Goal: Navigation & Orientation: Find specific page/section

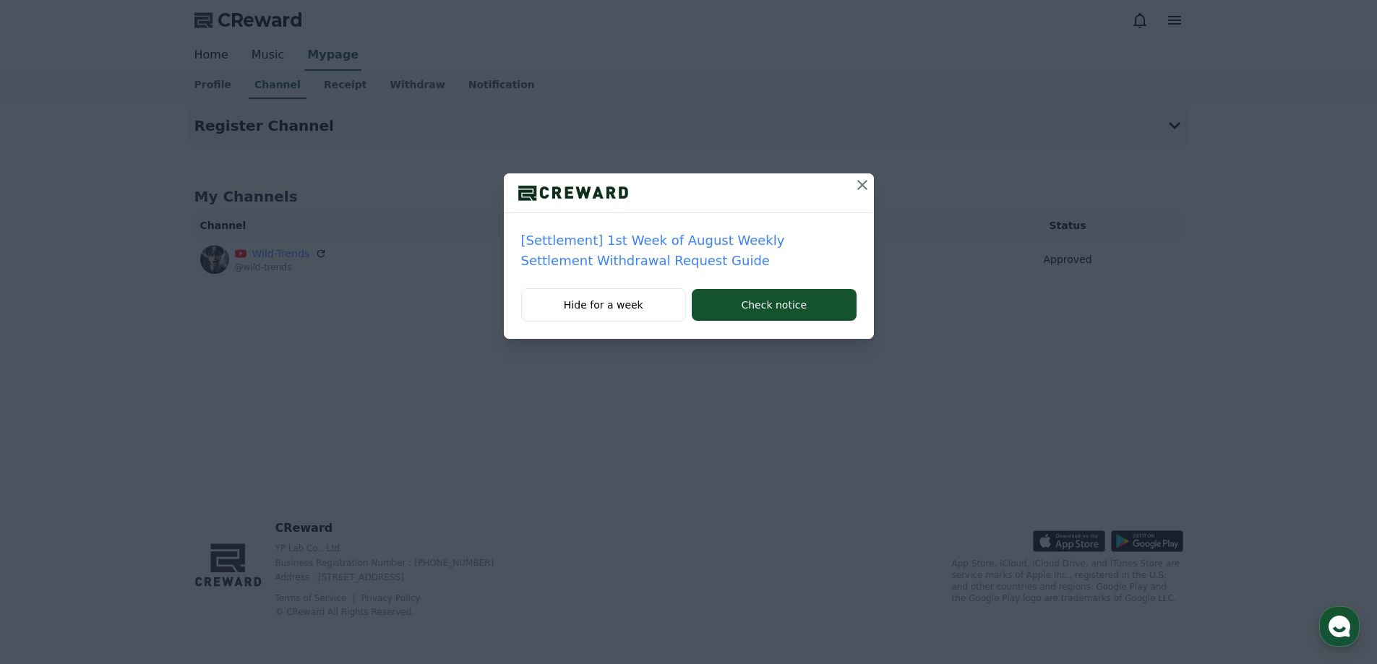
click at [855, 185] on icon at bounding box center [862, 184] width 17 height 17
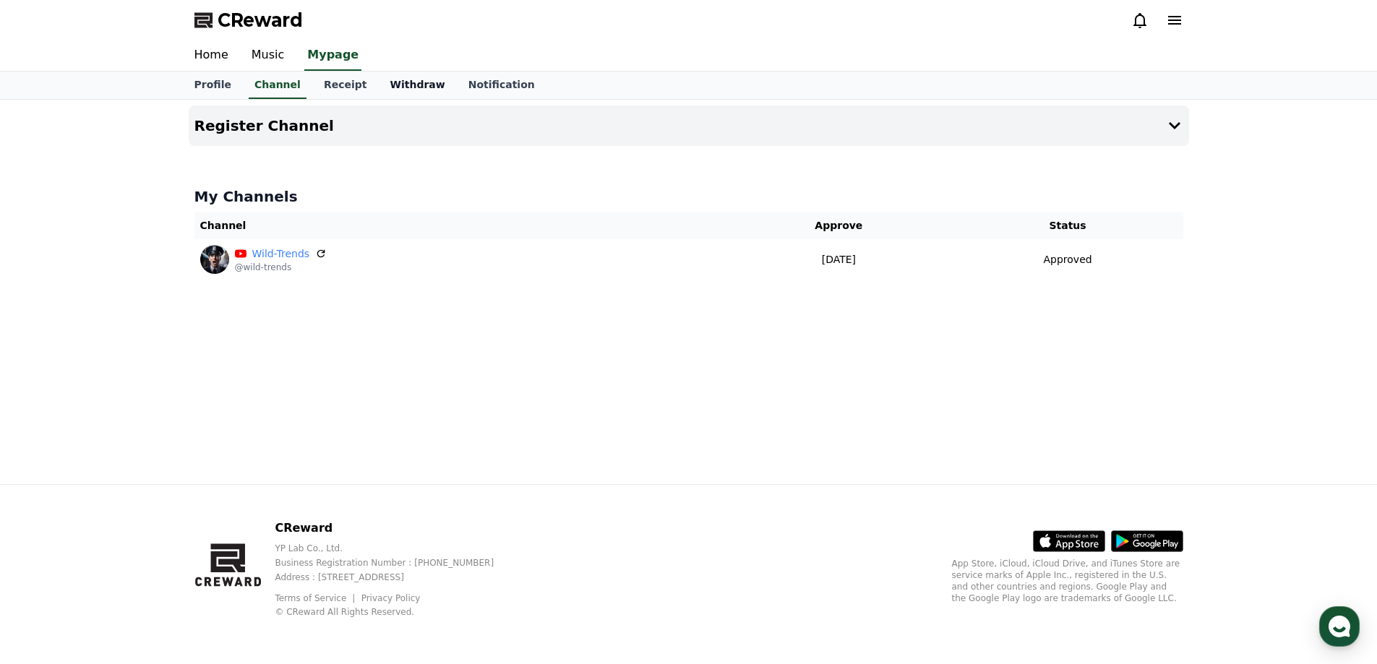
click at [413, 93] on link "Withdraw" at bounding box center [417, 85] width 78 height 27
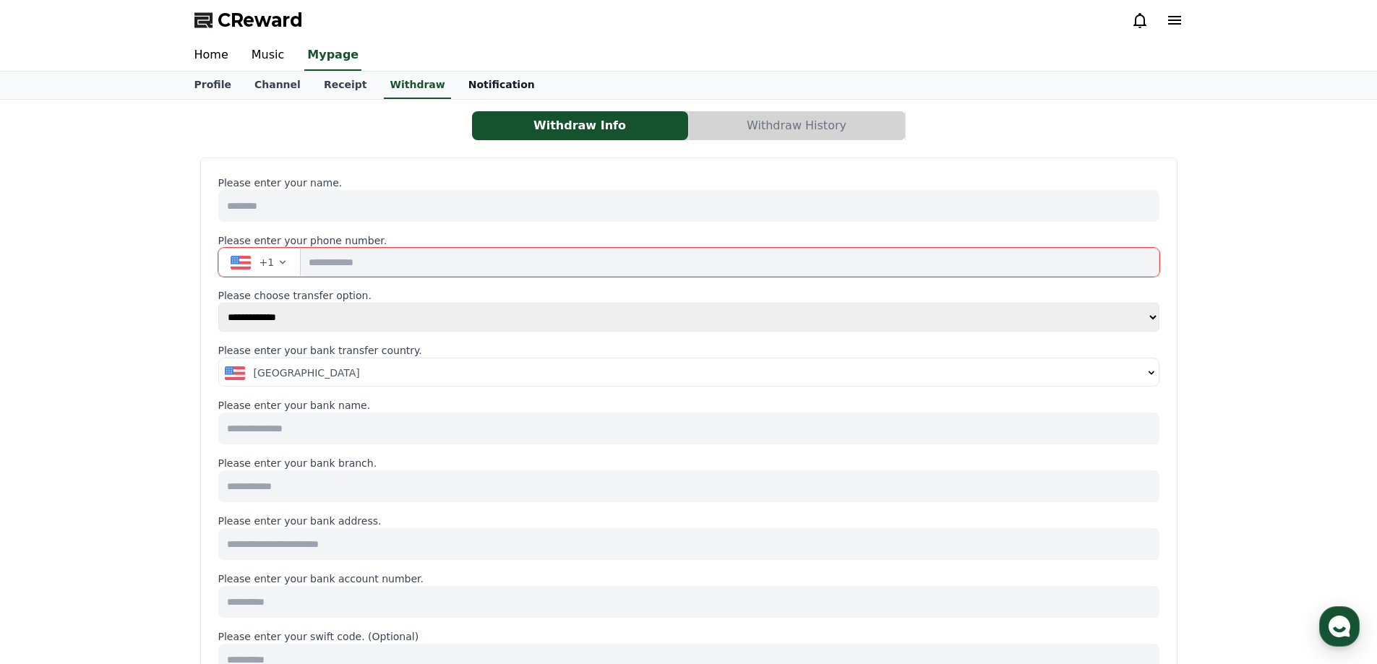
click at [492, 85] on link "Notification" at bounding box center [502, 85] width 90 height 27
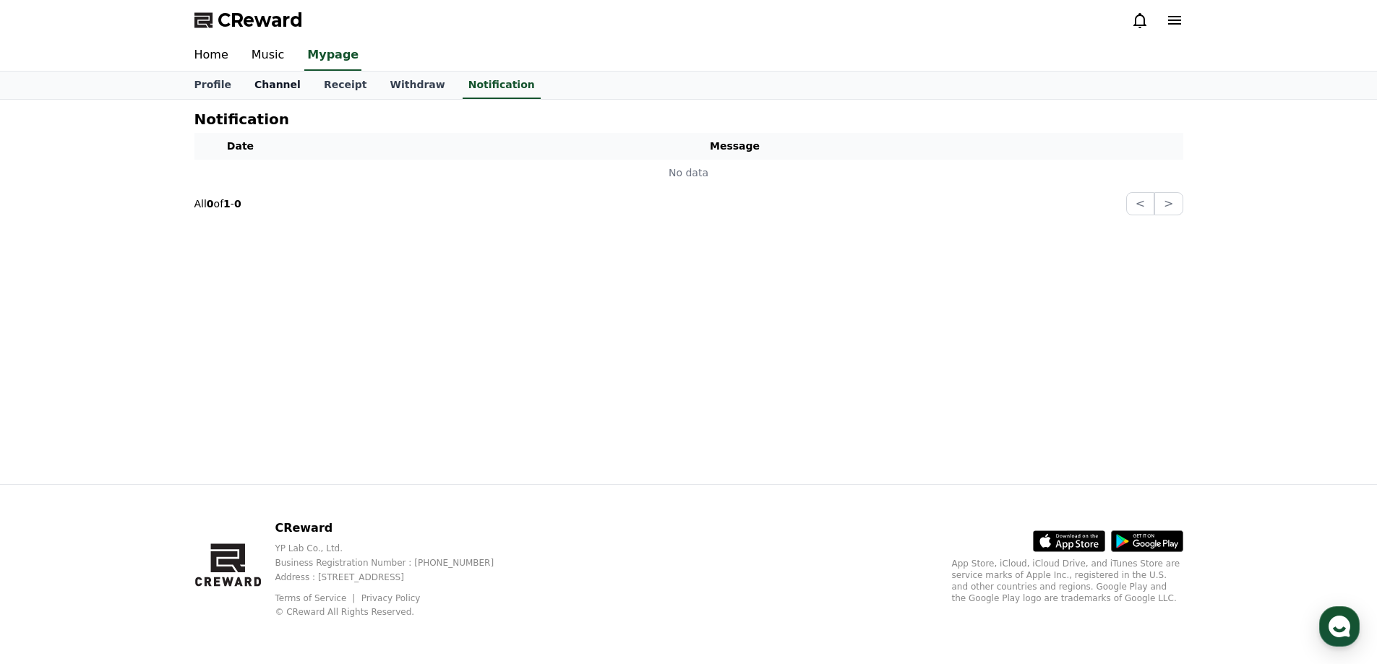
click at [277, 91] on link "Channel" at bounding box center [277, 85] width 69 height 27
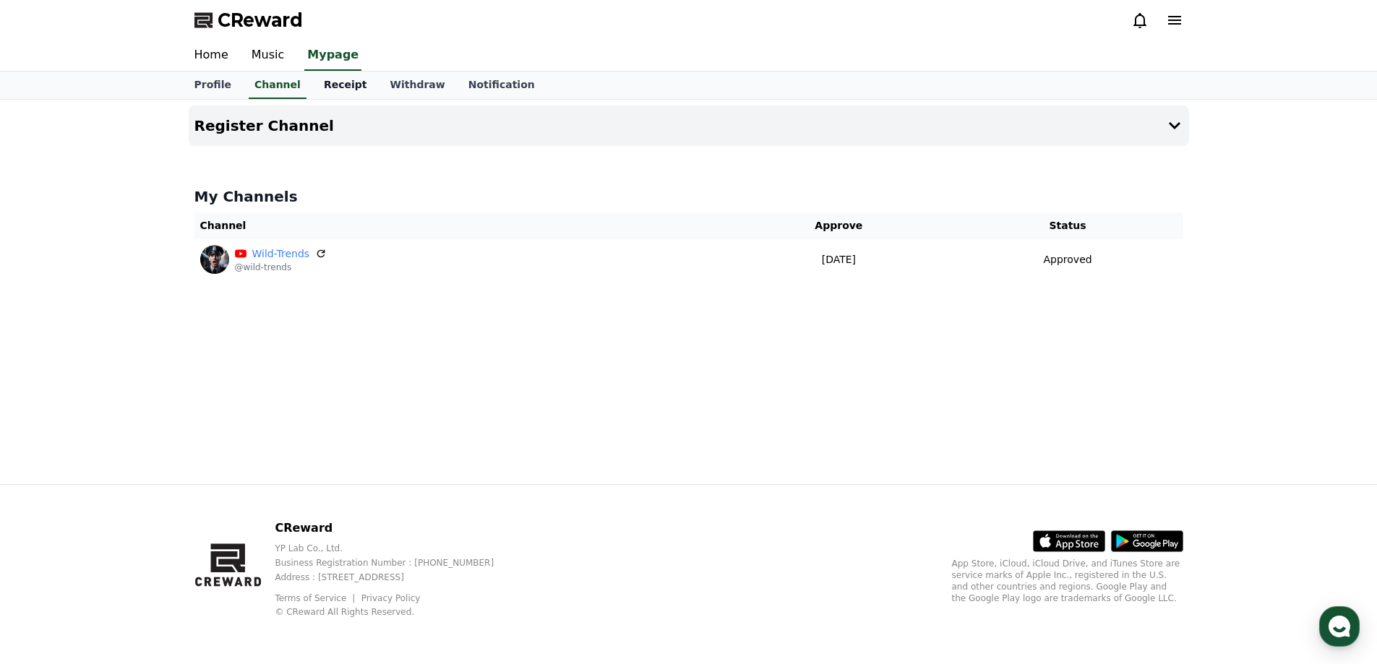
click at [330, 84] on link "Receipt" at bounding box center [345, 85] width 67 height 27
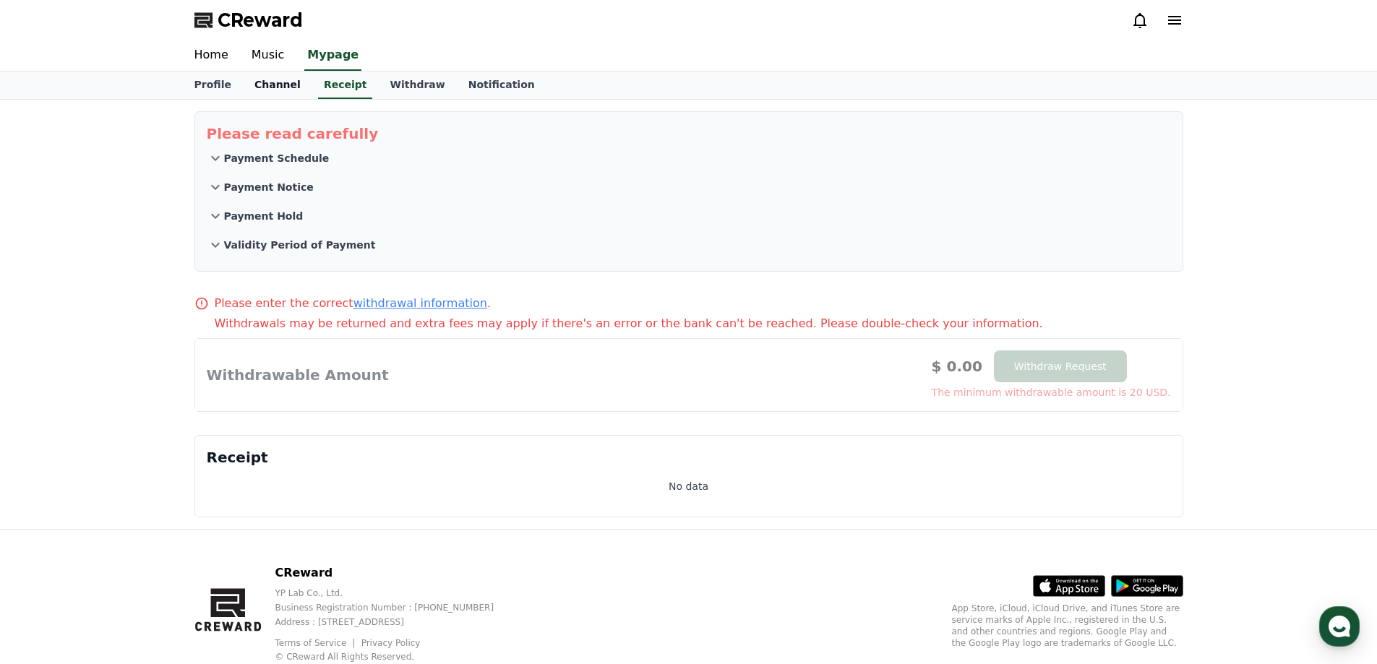
click at [268, 90] on link "Channel" at bounding box center [277, 85] width 69 height 27
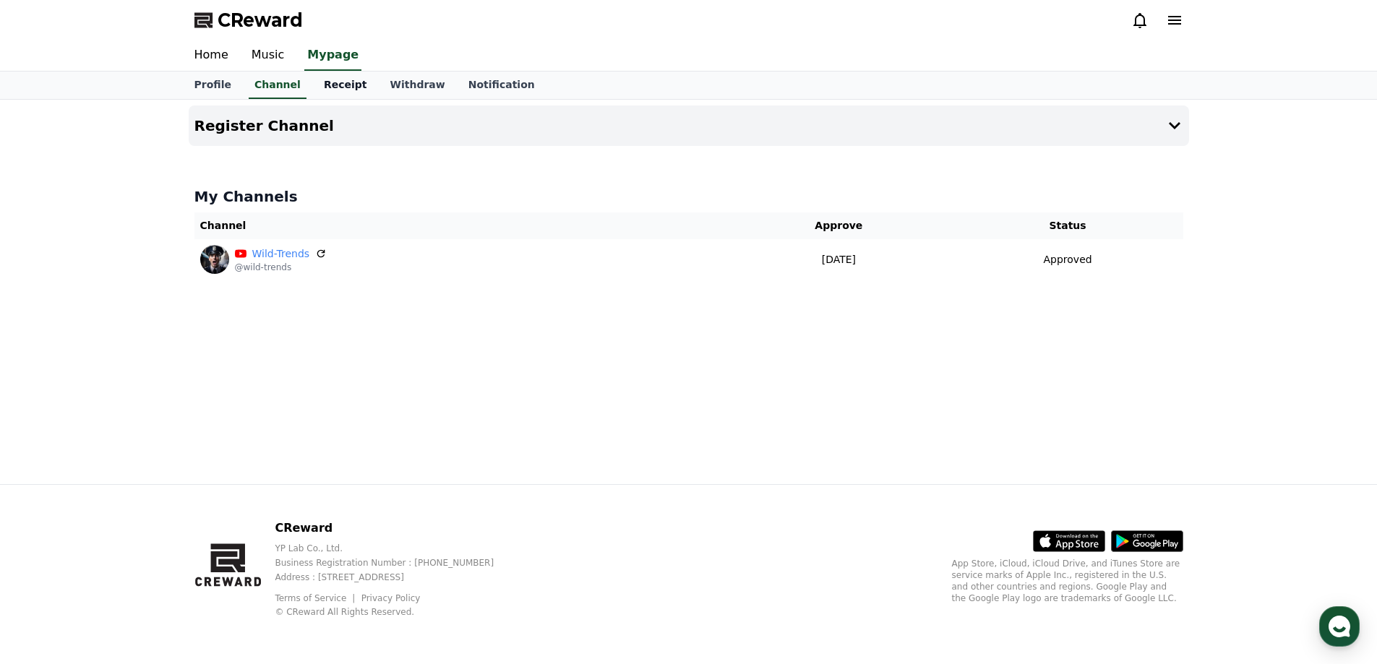
click at [330, 93] on link "Receipt" at bounding box center [345, 85] width 67 height 27
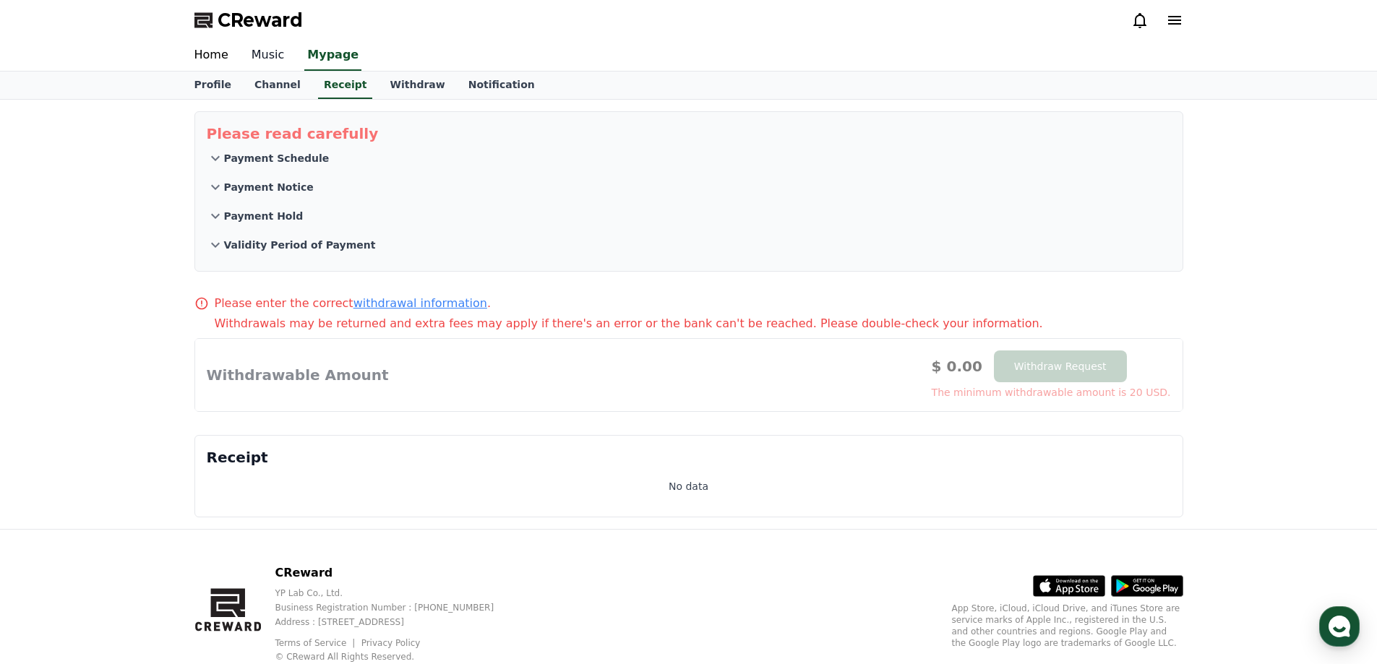
click at [266, 60] on link "Music" at bounding box center [268, 55] width 56 height 30
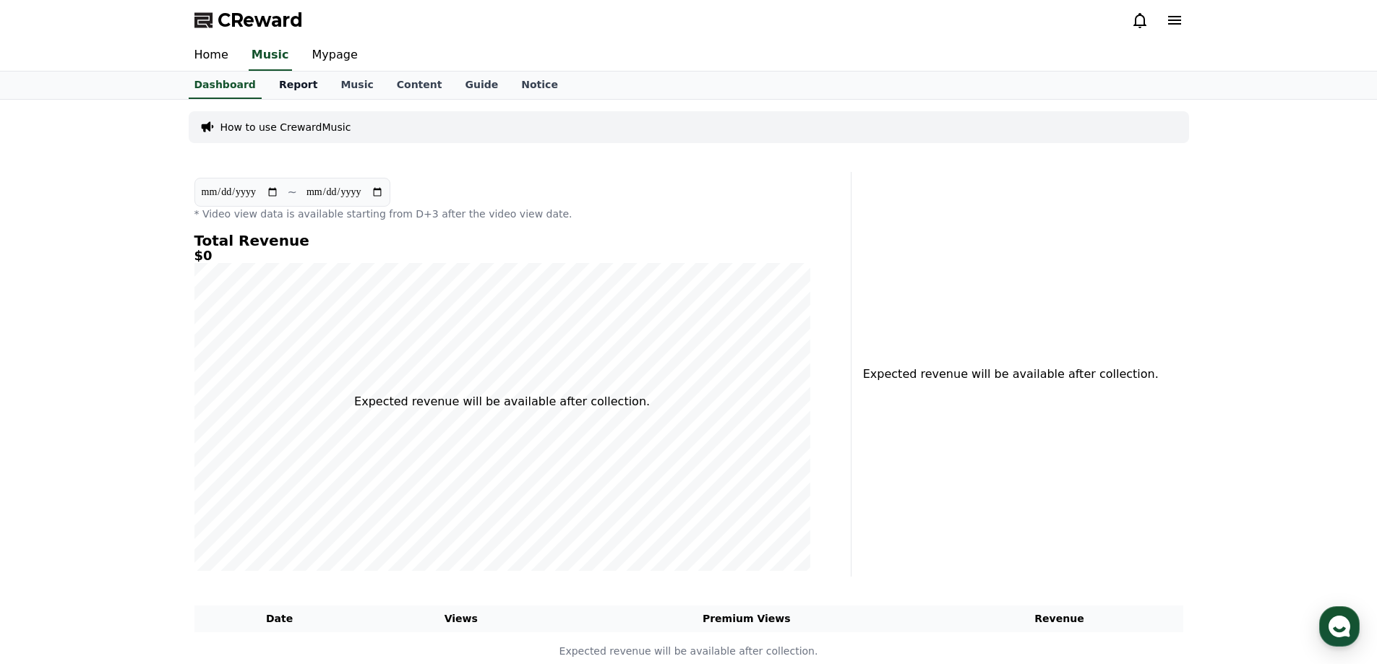
click at [283, 81] on link "Report" at bounding box center [298, 85] width 62 height 27
click at [332, 85] on link "Music" at bounding box center [357, 85] width 56 height 27
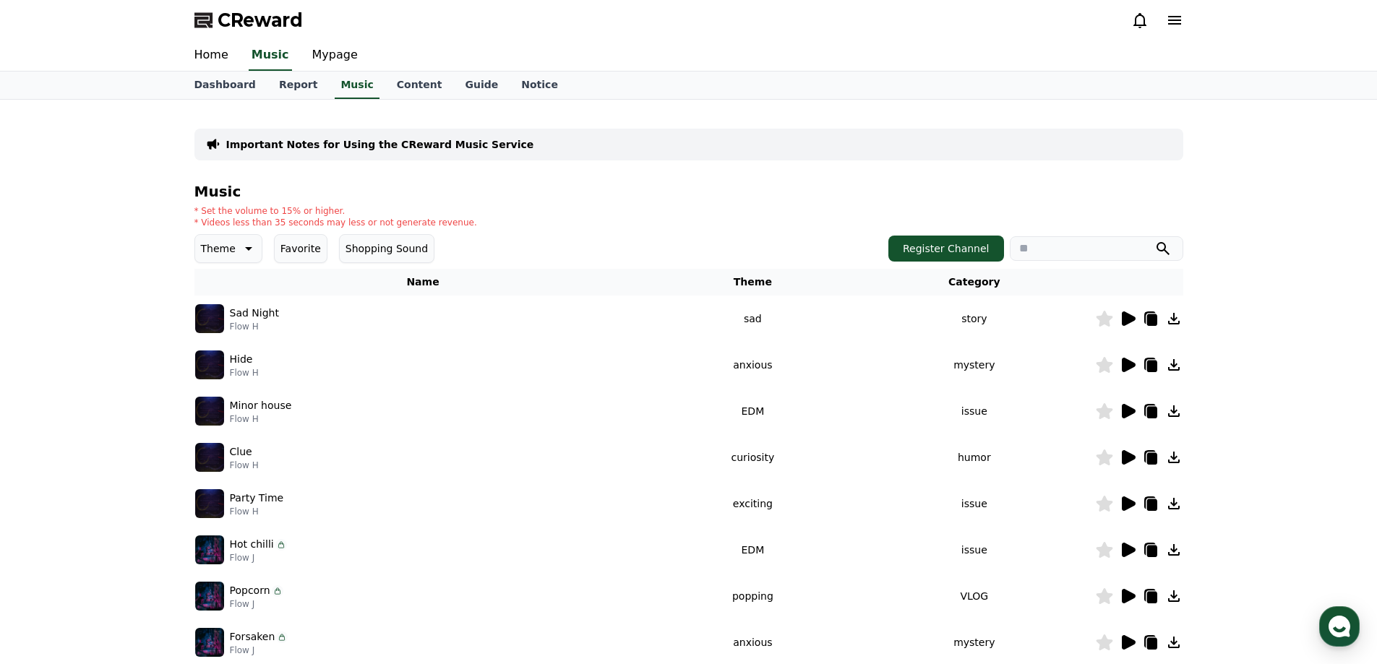
click at [1149, 314] on icon at bounding box center [1152, 320] width 10 height 12
